Goal: Navigation & Orientation: Find specific page/section

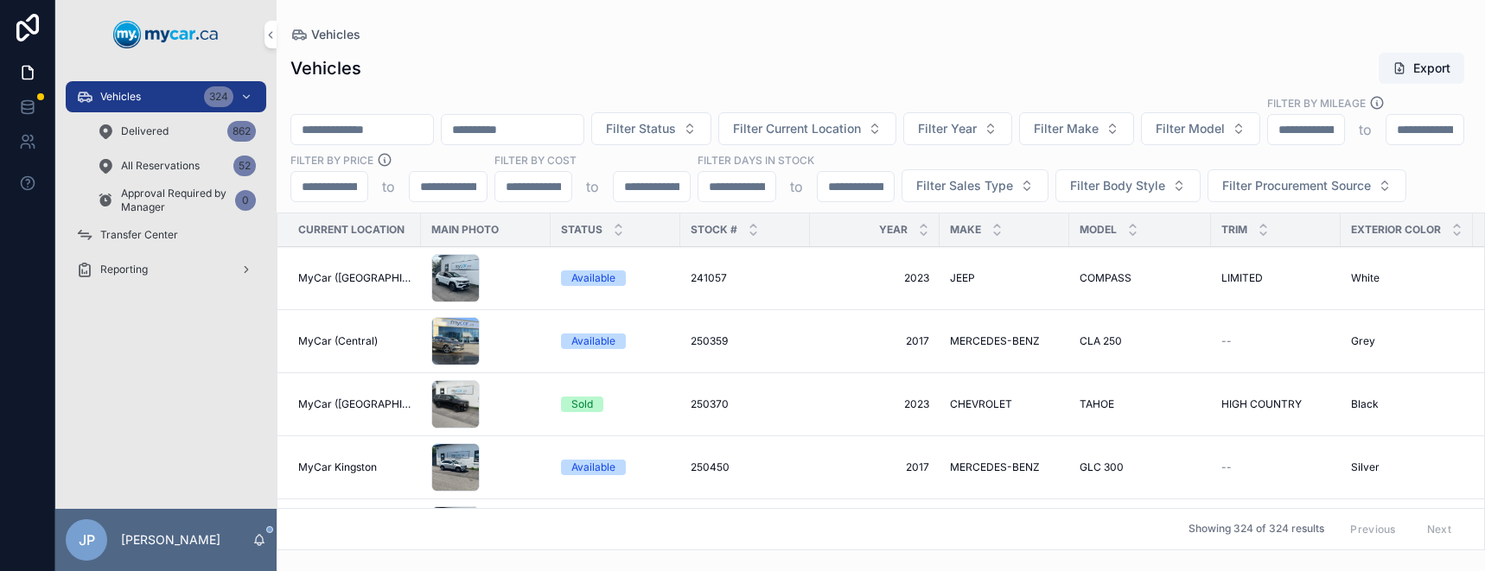
click at [162, 230] on span "Transfer Center" at bounding box center [139, 235] width 78 height 14
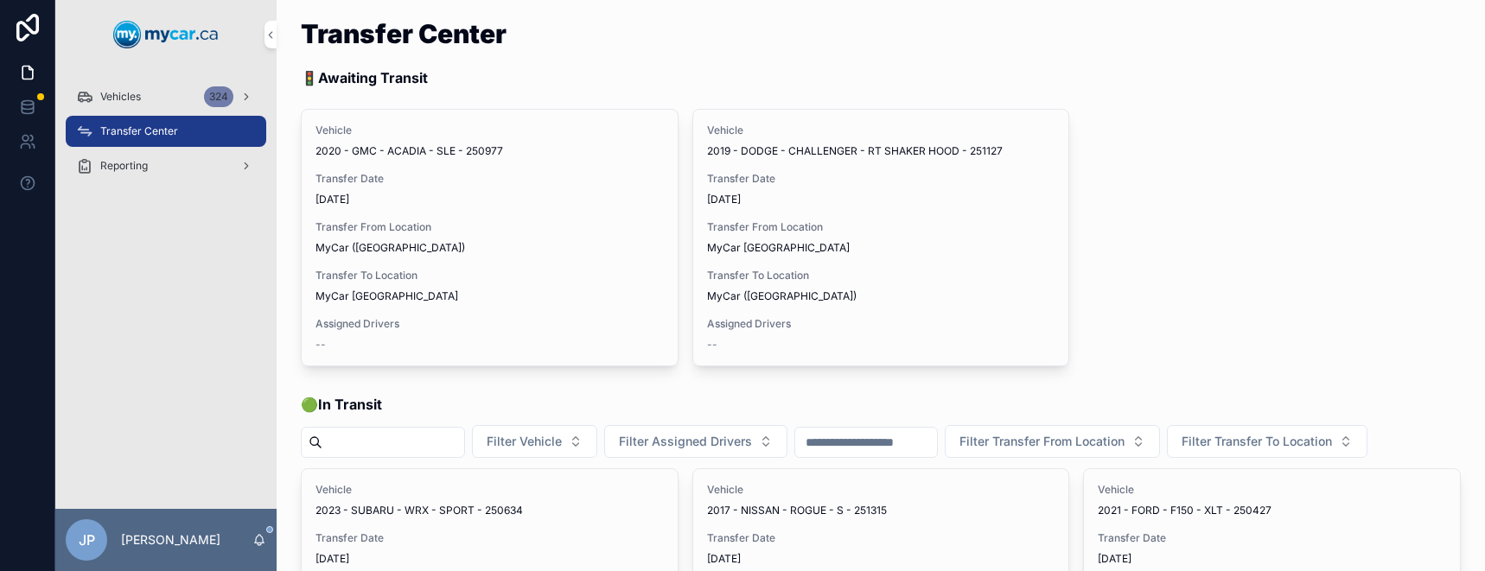
click at [135, 97] on span "Vehicles" at bounding box center [120, 97] width 41 height 14
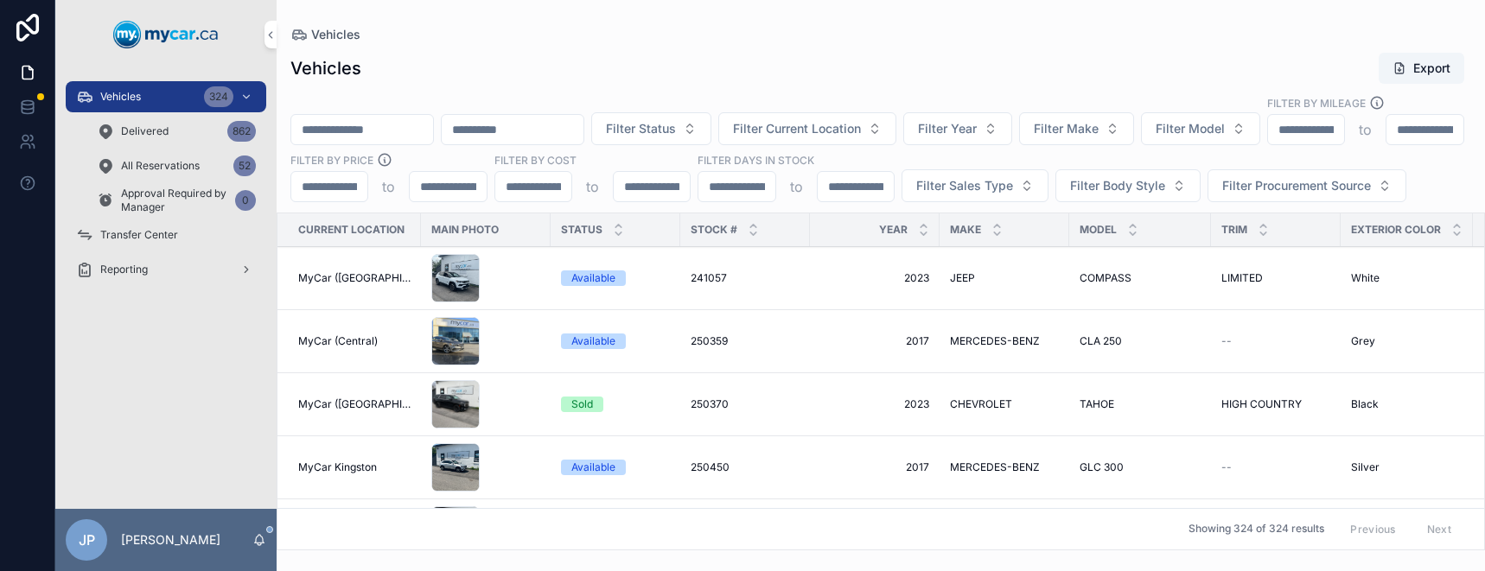
click at [157, 170] on span "All Reservations" at bounding box center [160, 166] width 79 height 14
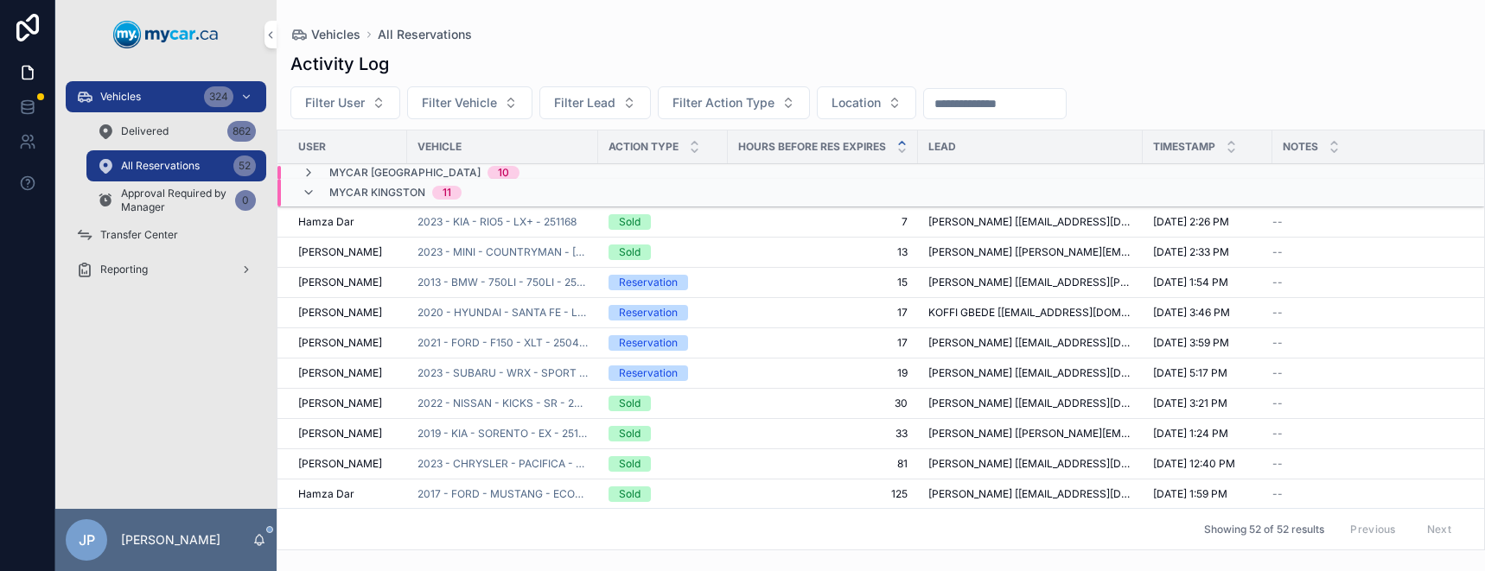
click at [348, 185] on div "MyCar Kingston 11" at bounding box center [395, 193] width 132 height 28
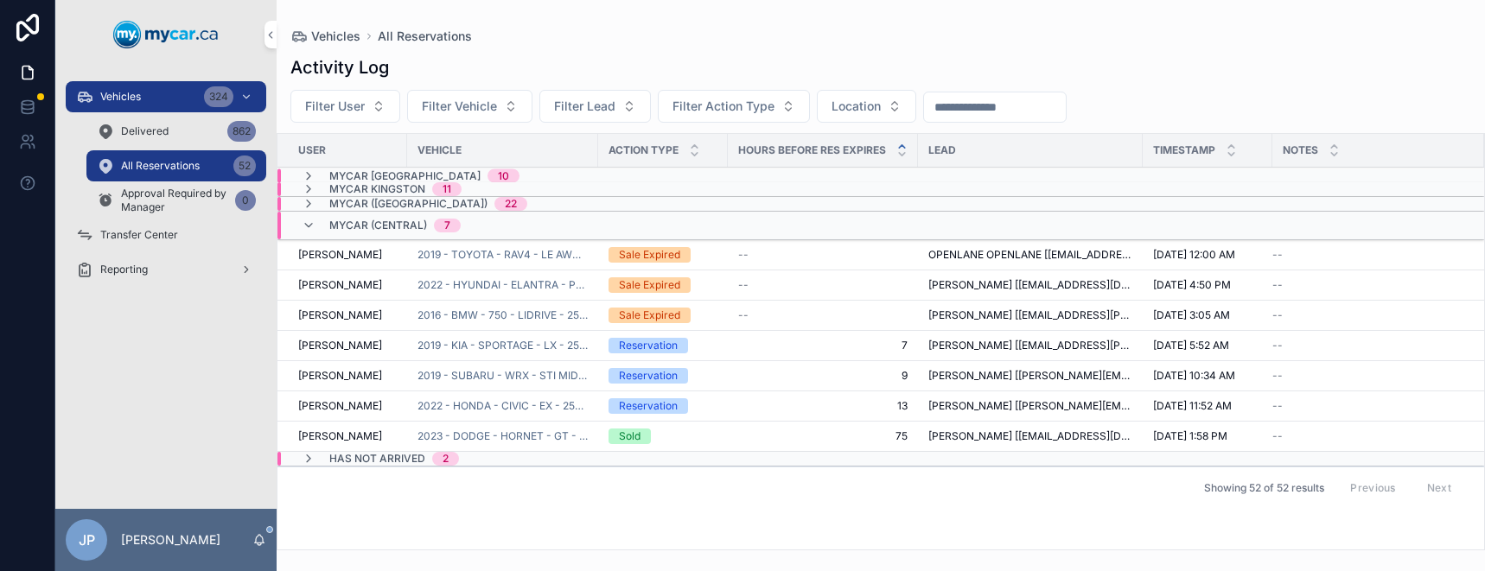
click at [325, 233] on div "MyCar (Central) 7" at bounding box center [381, 226] width 159 height 28
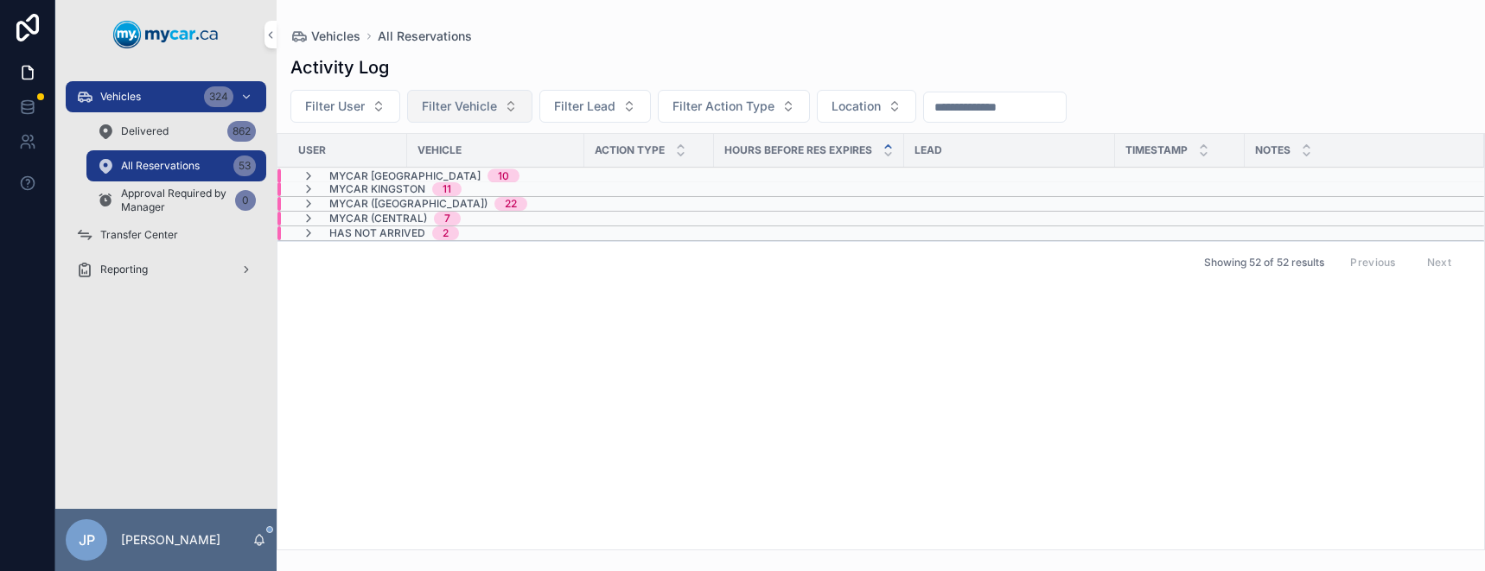
click at [487, 97] on button "Filter Vehicle" at bounding box center [469, 106] width 125 height 33
click at [521, 64] on div "Activity Log" at bounding box center [880, 67] width 1181 height 24
click at [353, 114] on span "Filter User" at bounding box center [335, 106] width 60 height 17
drag, startPoint x: 578, startPoint y: 59, endPoint x: 653, endPoint y: 43, distance: 76.0
click at [599, 54] on div "Activity Log Filter User Filter Vehicle Filter Lead Filter Action Type Location…" at bounding box center [881, 298] width 1208 height 506
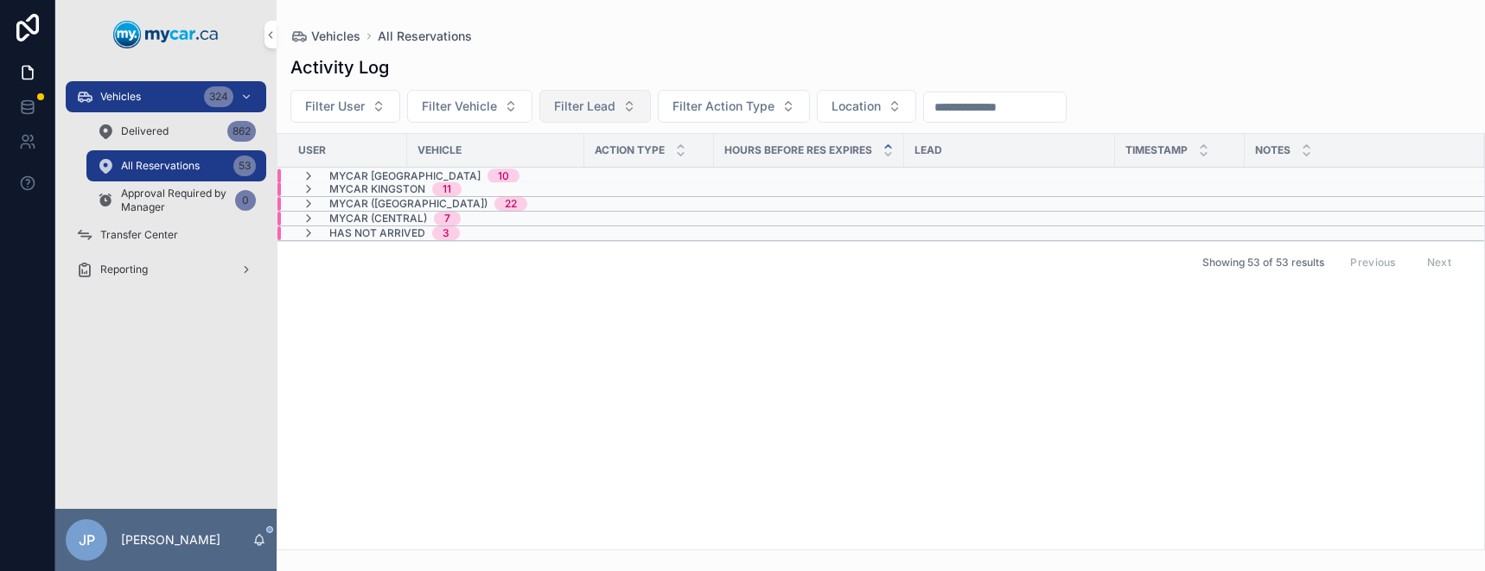
click at [612, 99] on span "Filter Lead" at bounding box center [584, 106] width 61 height 17
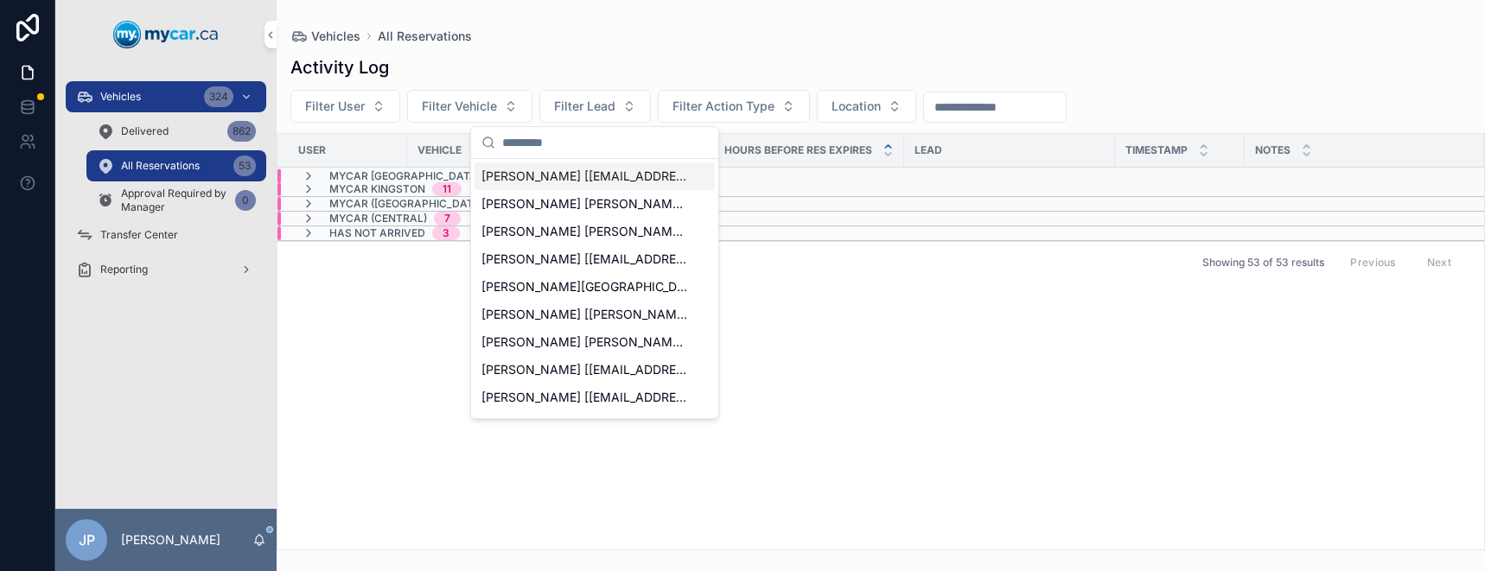
click at [637, 29] on div "Vehicles All Reservations" at bounding box center [880, 36] width 1181 height 17
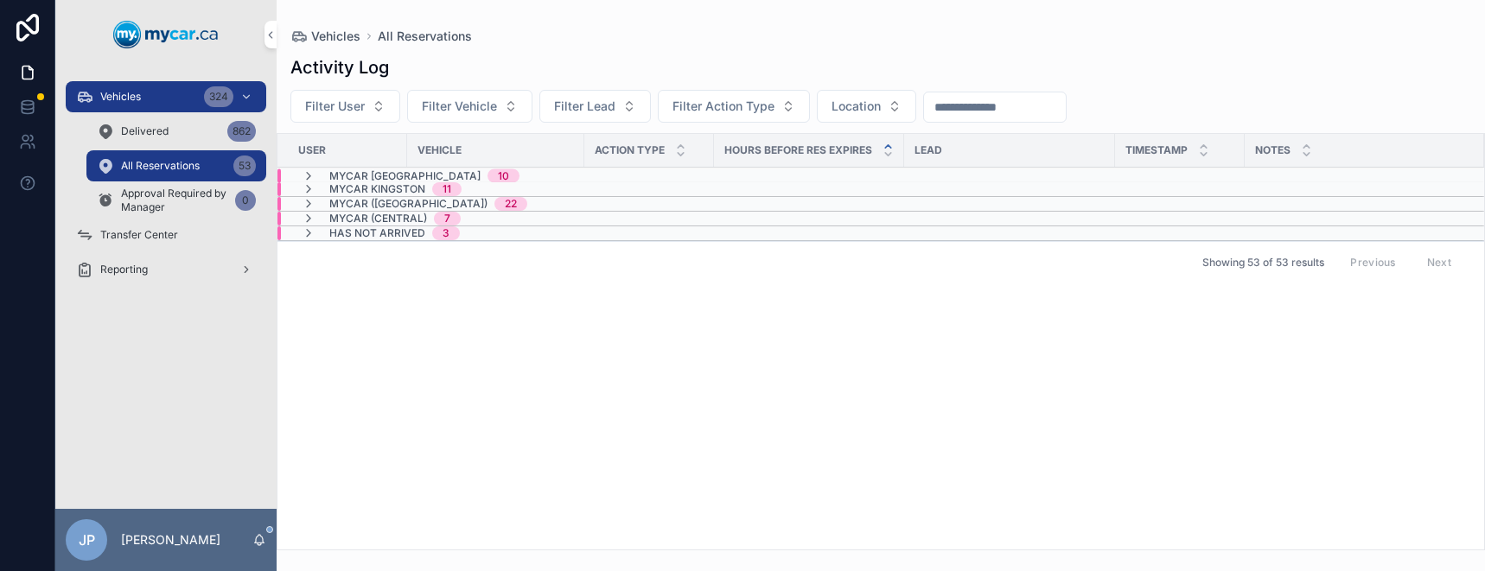
click at [183, 201] on span "Approval Required by Manager" at bounding box center [174, 201] width 107 height 28
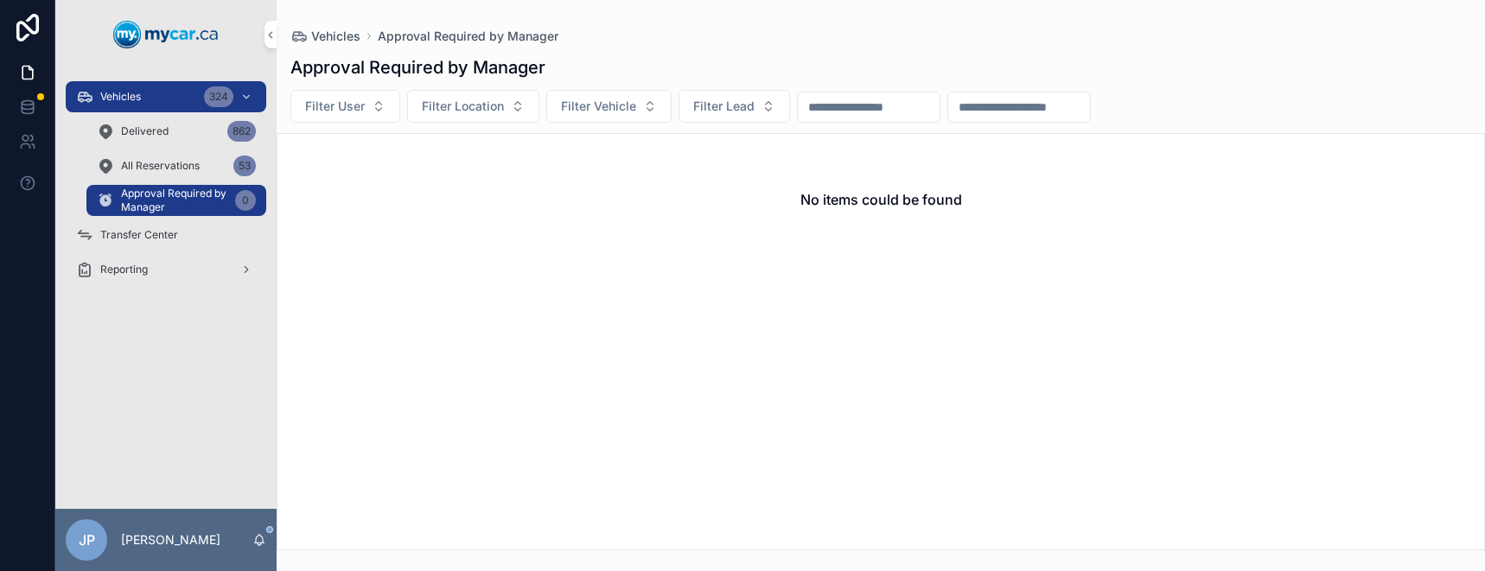
click at [182, 137] on div "Delivered 862" at bounding box center [176, 132] width 159 height 28
